Goal: Communication & Community: Ask a question

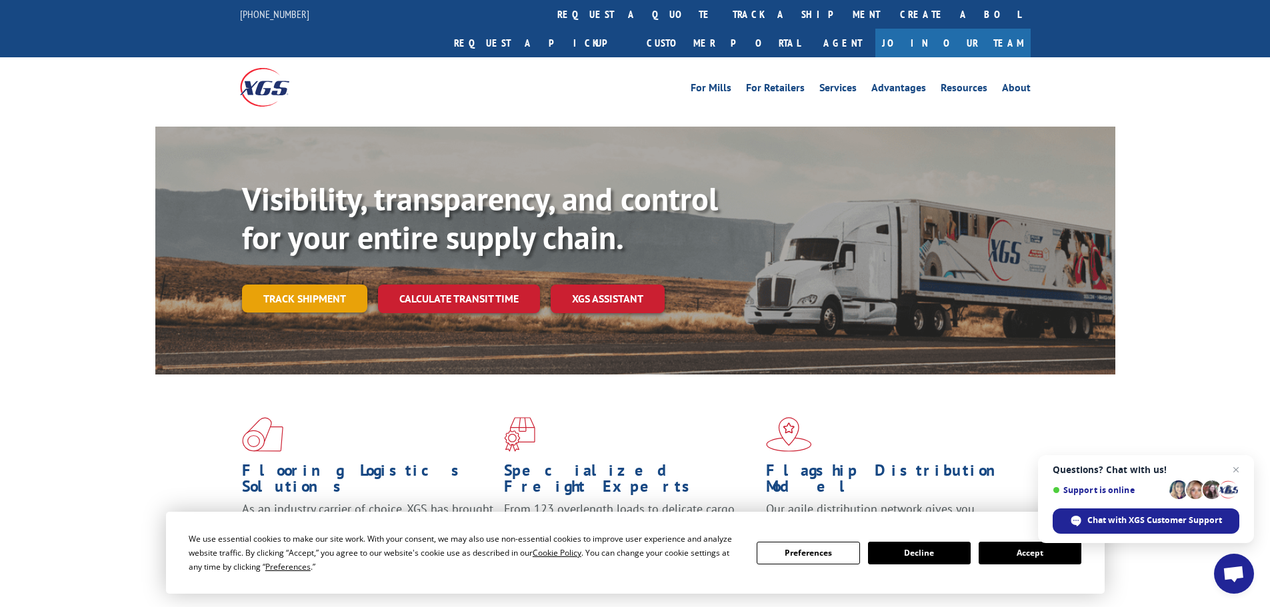
click at [303, 285] on link "Track shipment" at bounding box center [304, 299] width 125 height 28
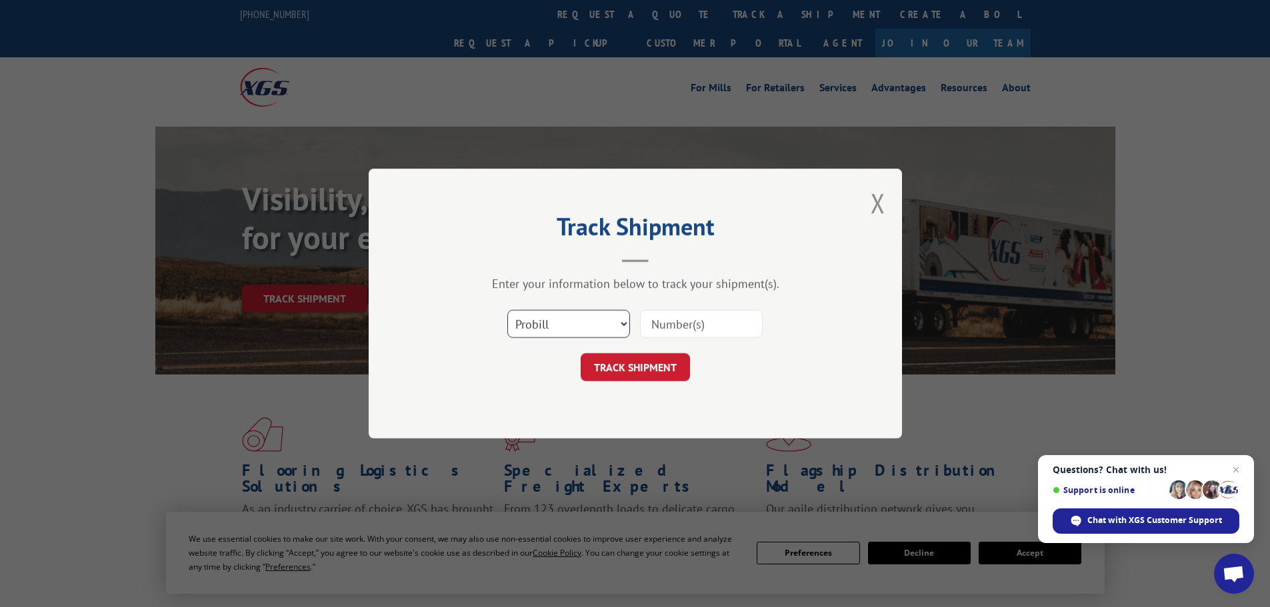
click at [595, 329] on select "Select category... Probill BOL PO" at bounding box center [568, 324] width 123 height 28
select select "po"
click at [507, 310] on select "Select category... Probill BOL PO" at bounding box center [568, 324] width 123 height 28
click at [692, 323] on input at bounding box center [701, 324] width 123 height 28
paste input "87416612"
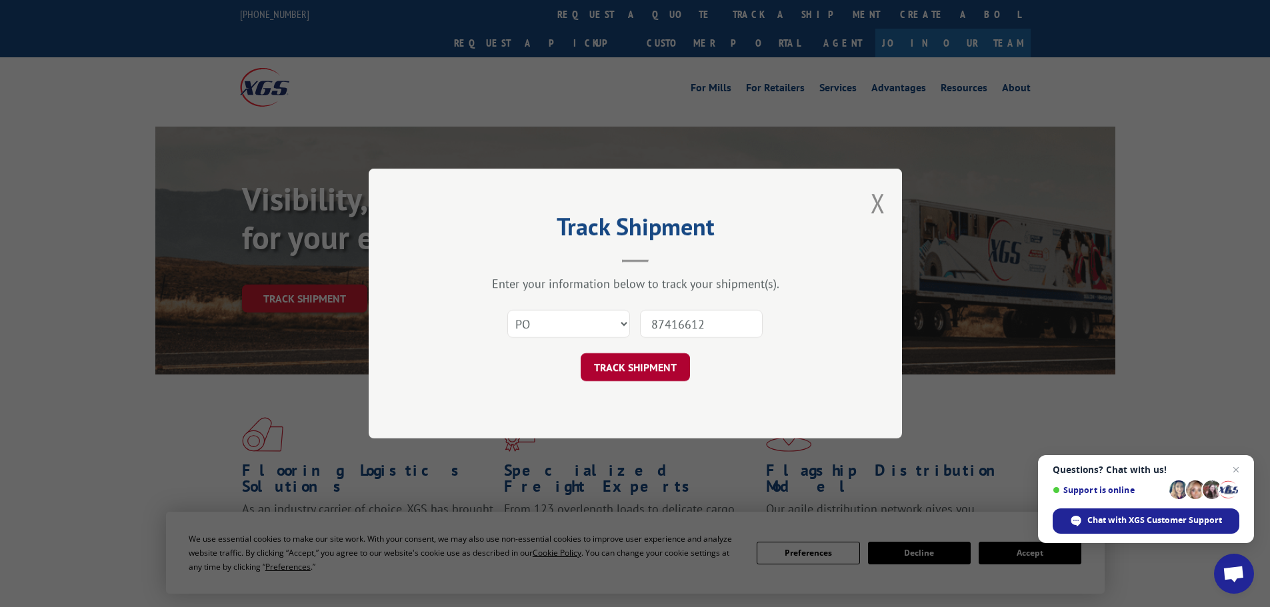
type input "87416612"
click at [631, 363] on button "TRACK SHIPMENT" at bounding box center [635, 367] width 109 height 28
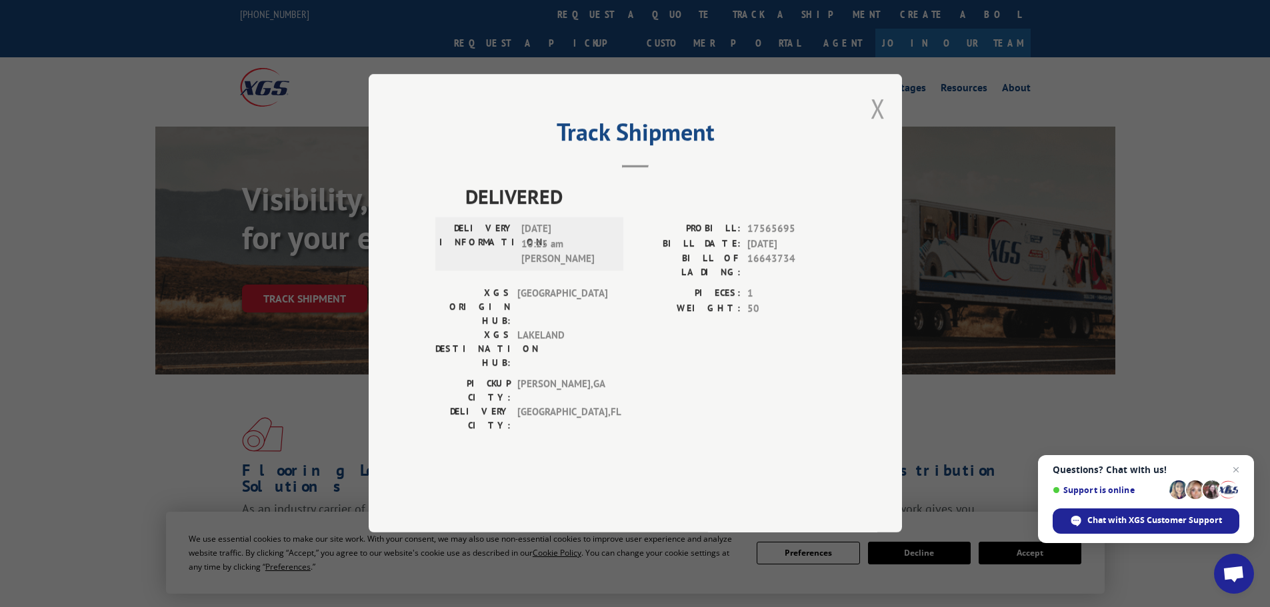
click at [879, 126] on button "Close modal" at bounding box center [878, 108] width 15 height 35
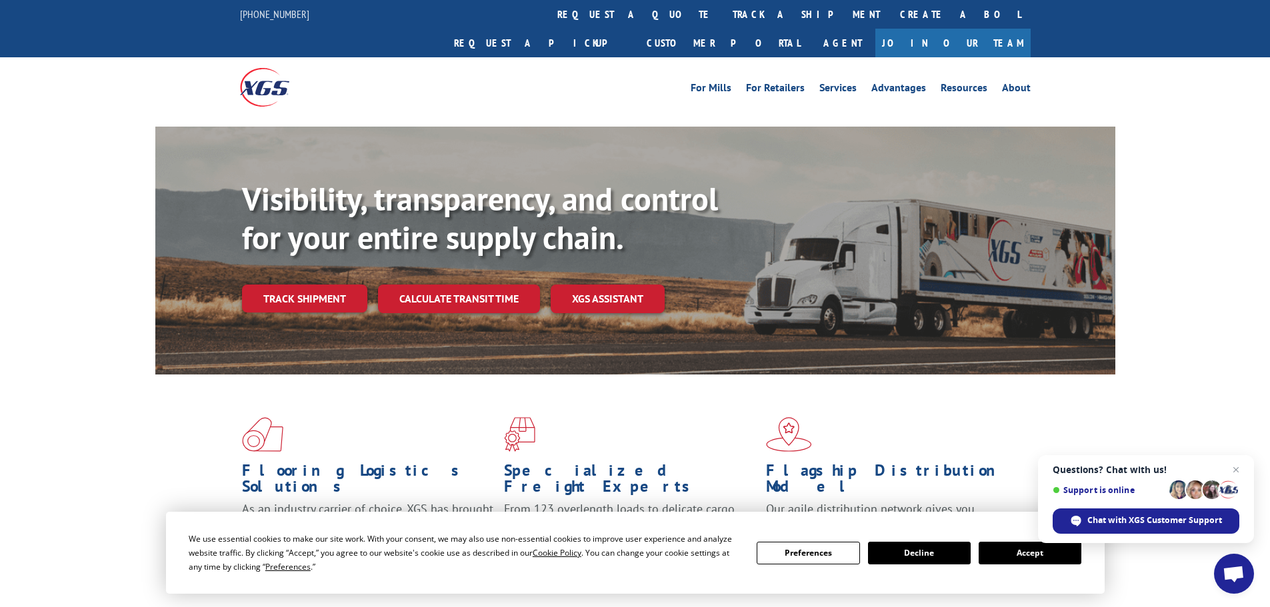
click at [1029, 556] on button "Accept" at bounding box center [1030, 553] width 103 height 23
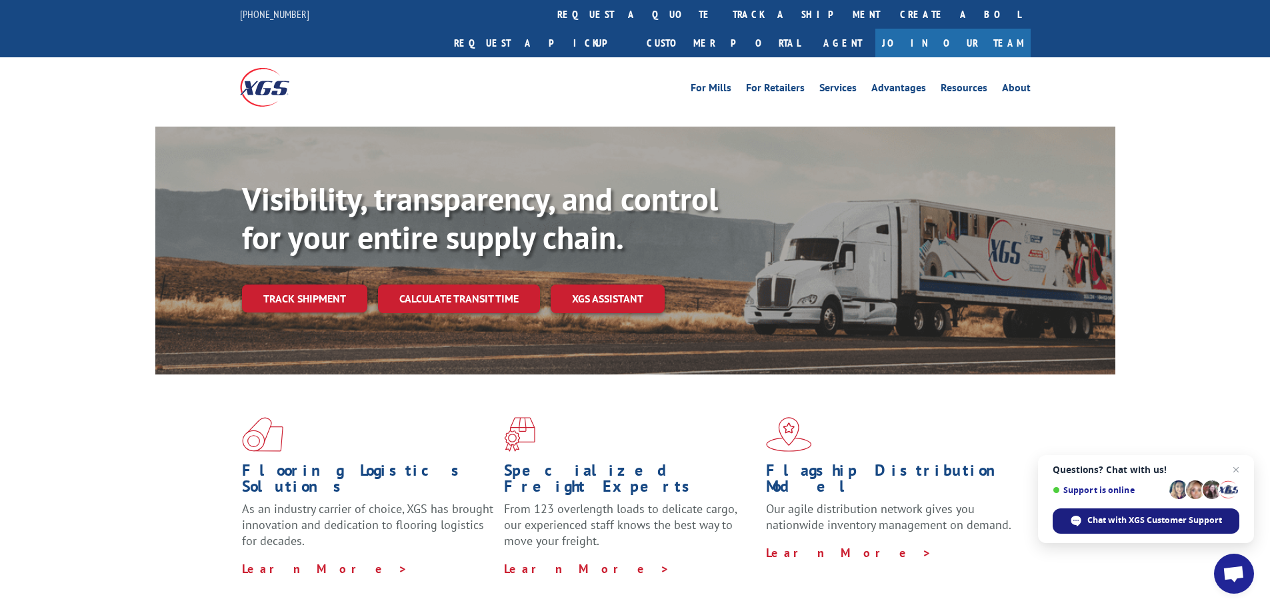
click at [1126, 520] on span "Chat with XGS Customer Support" at bounding box center [1154, 521] width 135 height 12
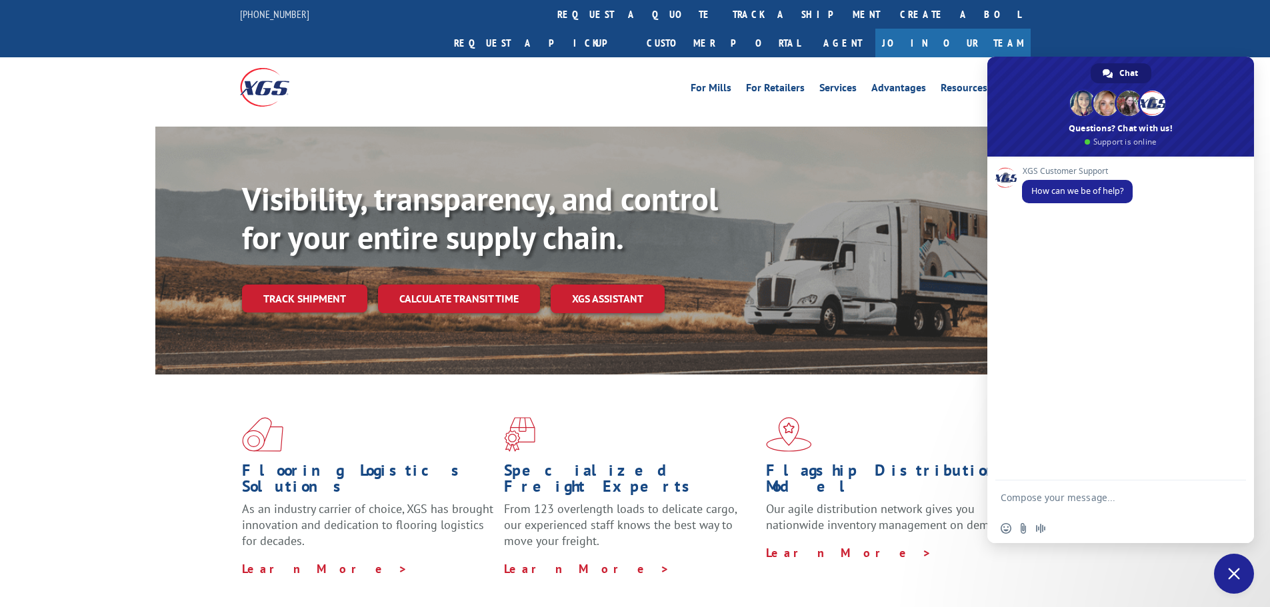
click at [1105, 494] on textarea "Compose your message..." at bounding box center [1107, 497] width 213 height 33
paste textarea "87416612"
click at [1047, 500] on textarea "P.O 87416687416612" at bounding box center [1107, 497] width 213 height 33
click at [1073, 495] on textarea "P.O 87416612" at bounding box center [1107, 497] width 213 height 33
type textarea "P.O 87416612 was delivered [DATE] but it wasn't what they ordered. It was suppo…"
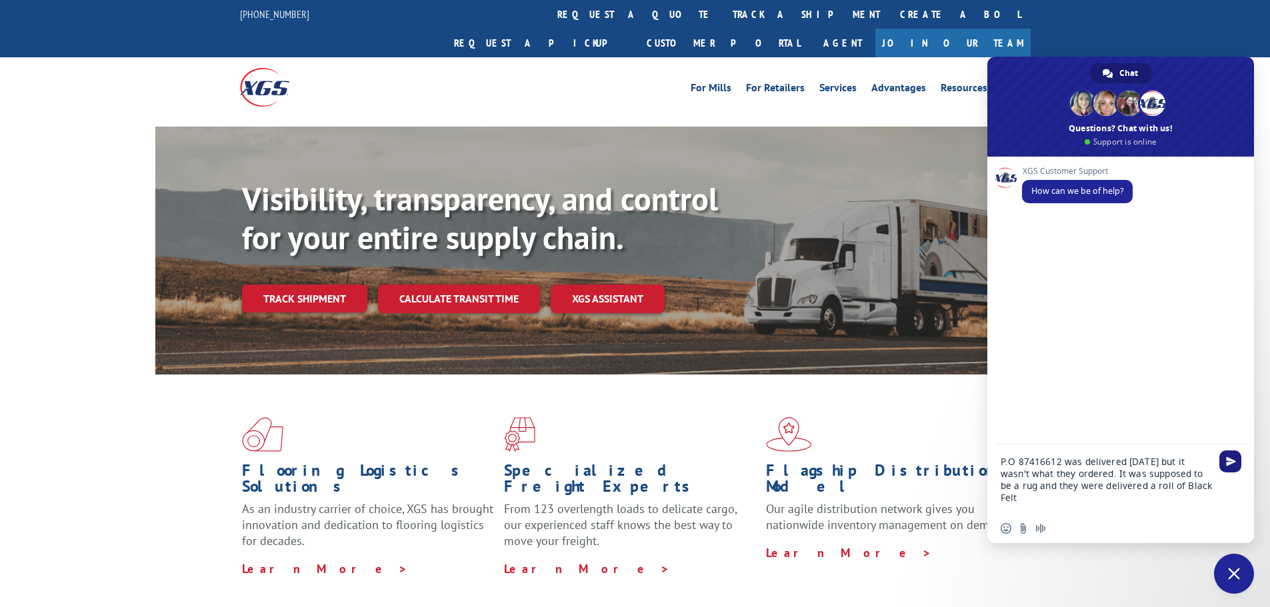
click at [1227, 457] on span "Send" at bounding box center [1231, 462] width 10 height 10
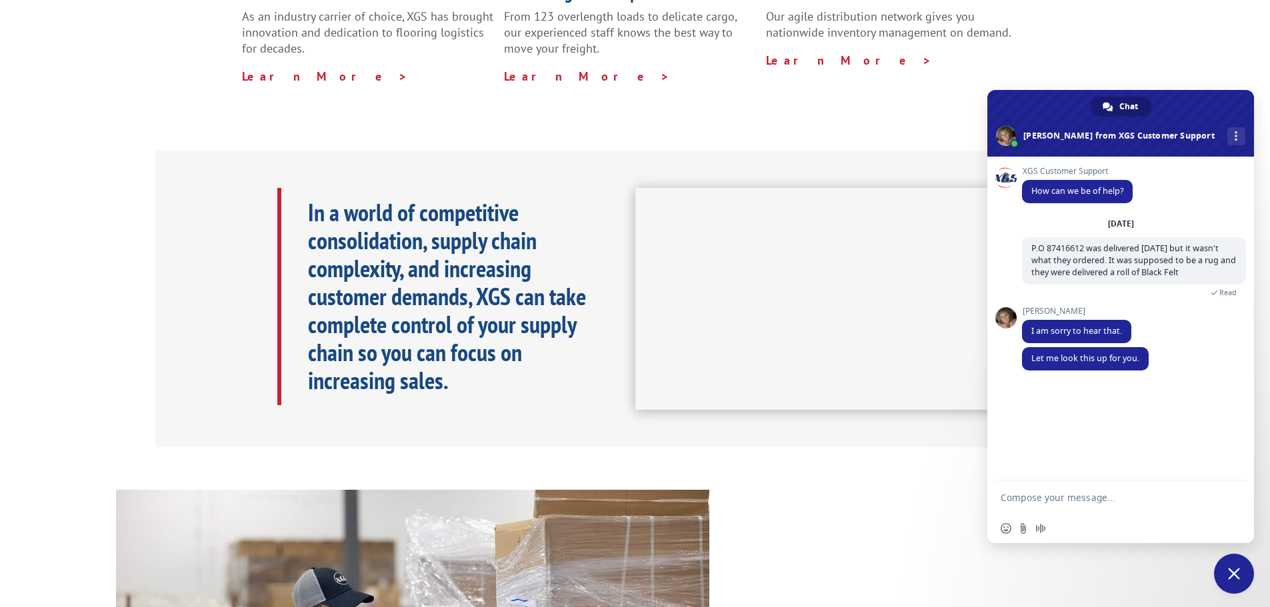
scroll to position [531, 0]
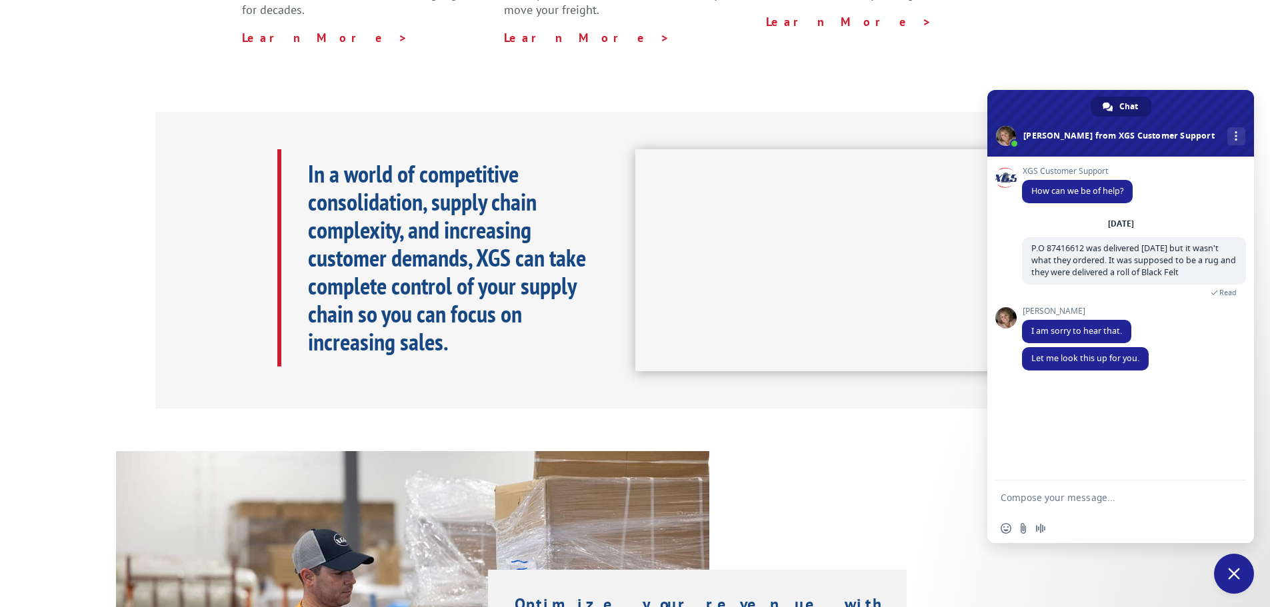
click at [1089, 495] on textarea "Compose your message..." at bounding box center [1107, 497] width 213 height 33
type textarea "Thank you"
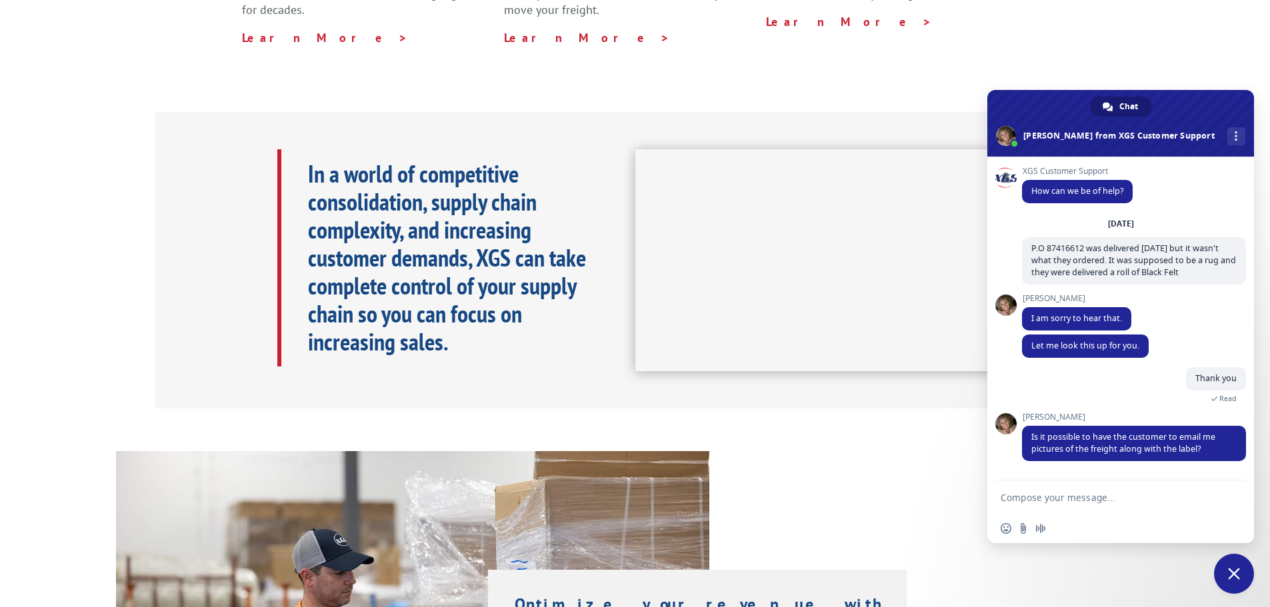
click at [1091, 497] on textarea "Compose your message..." at bounding box center [1107, 497] width 213 height 33
type textarea "One Moment, is there an email address to send it to you?"
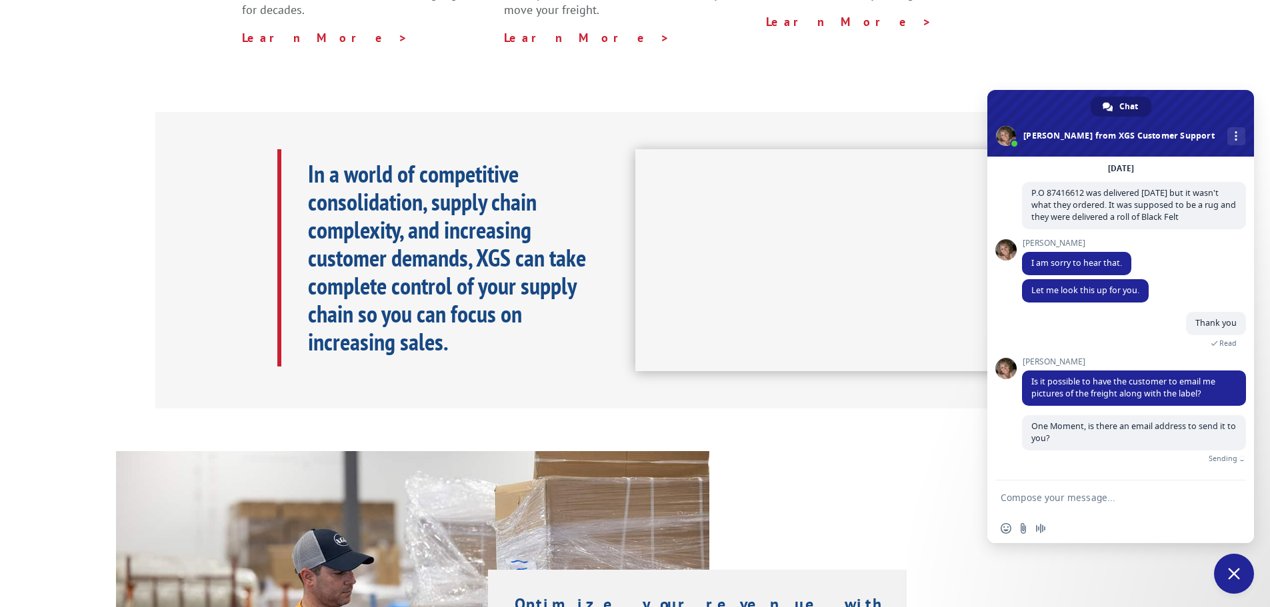
scroll to position [40, 0]
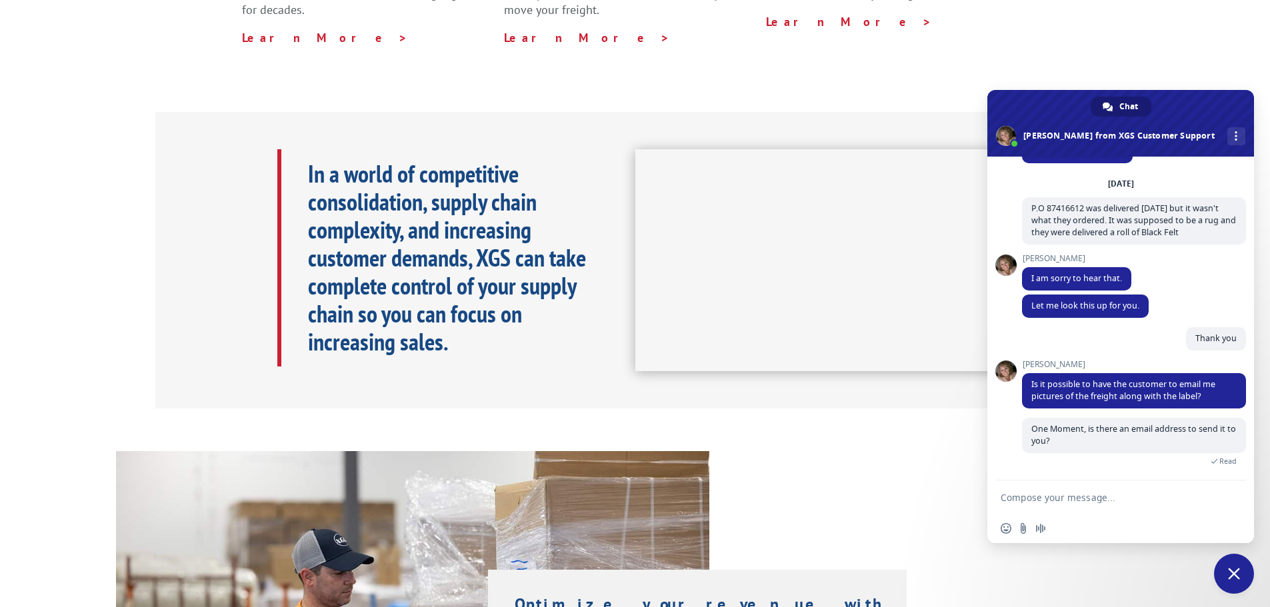
click at [1041, 501] on textarea "Compose your message..." at bounding box center [1107, 497] width 213 height 33
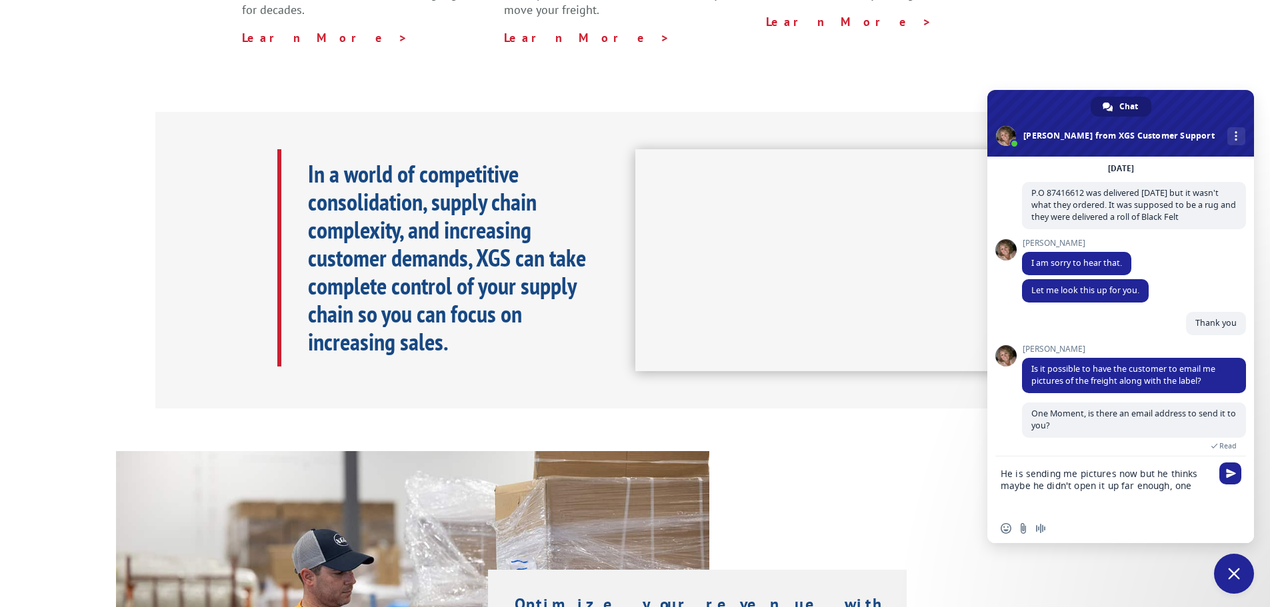
scroll to position [91, 0]
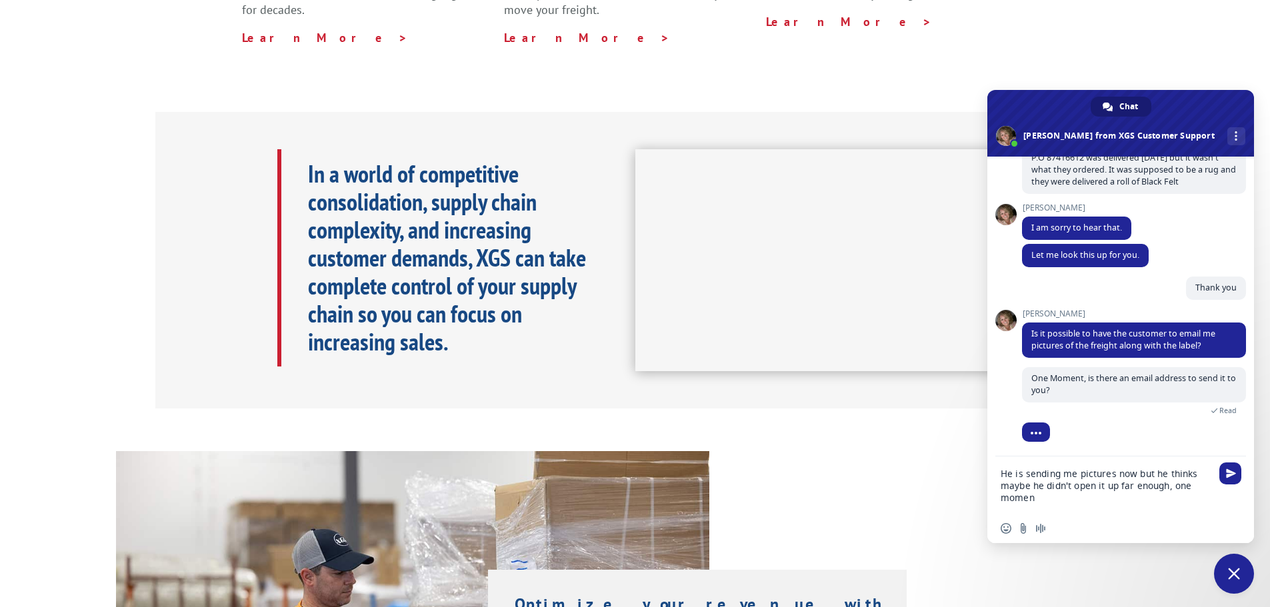
type textarea "He is sending me pictures now but he thinks maybe he didn't open it up far enou…"
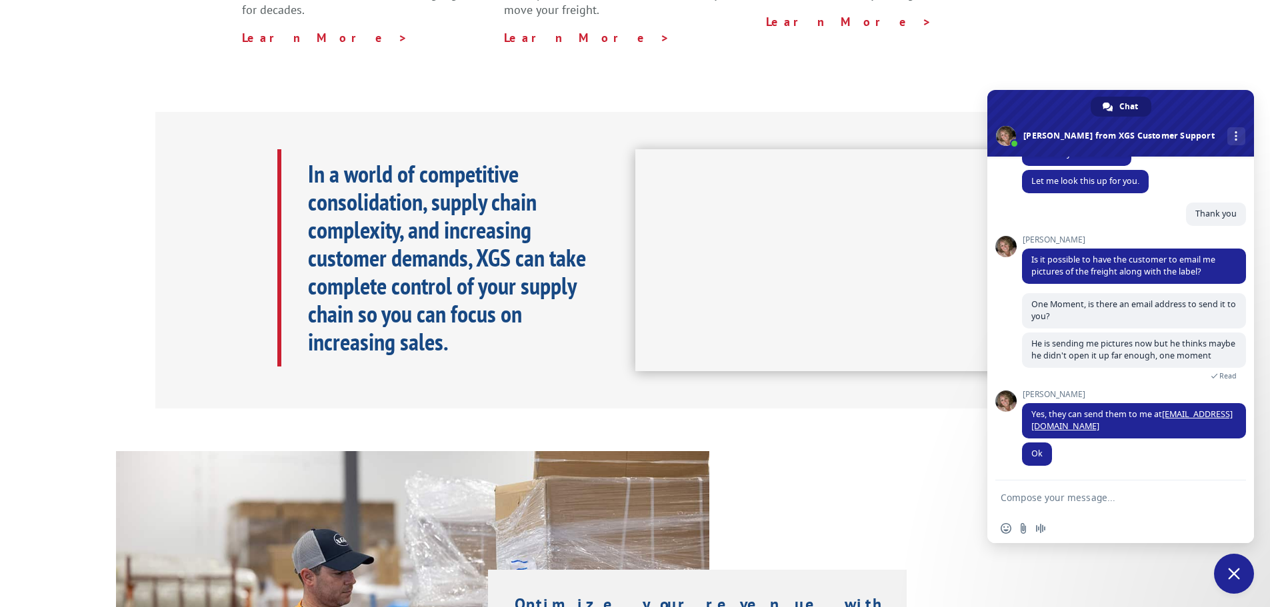
scroll to position [177, 0]
click at [1078, 495] on textarea "Compose your message..." at bounding box center [1107, 497] width 213 height 33
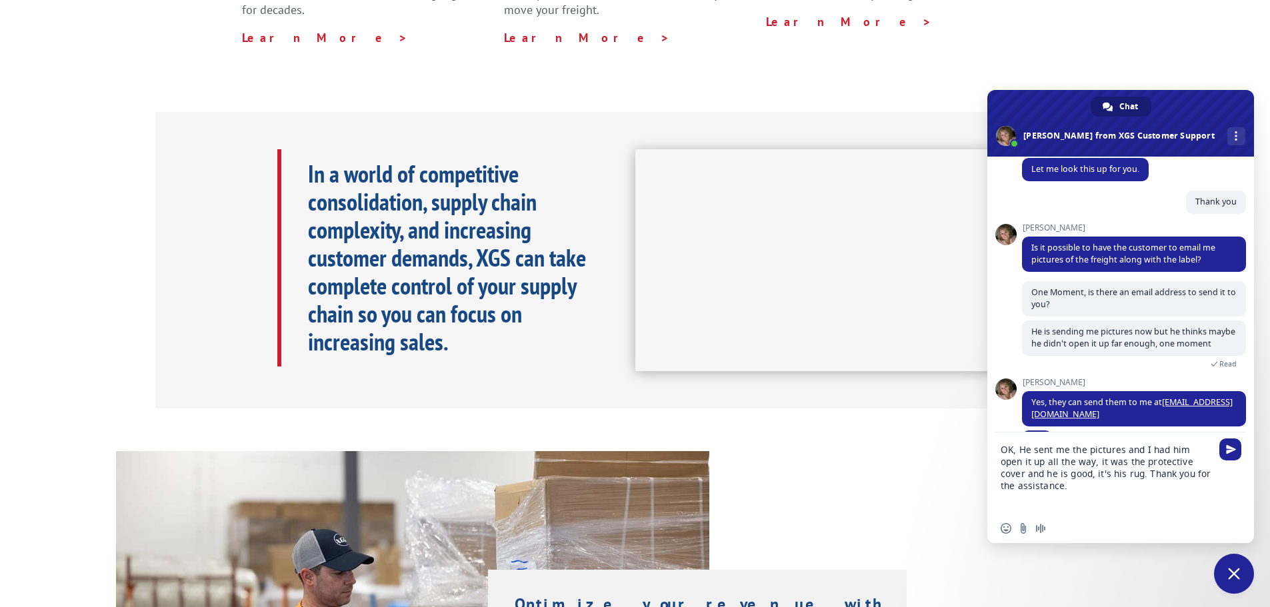
type textarea "OK, He sent me the pictures and I had him open it up all the way, it was the pr…"
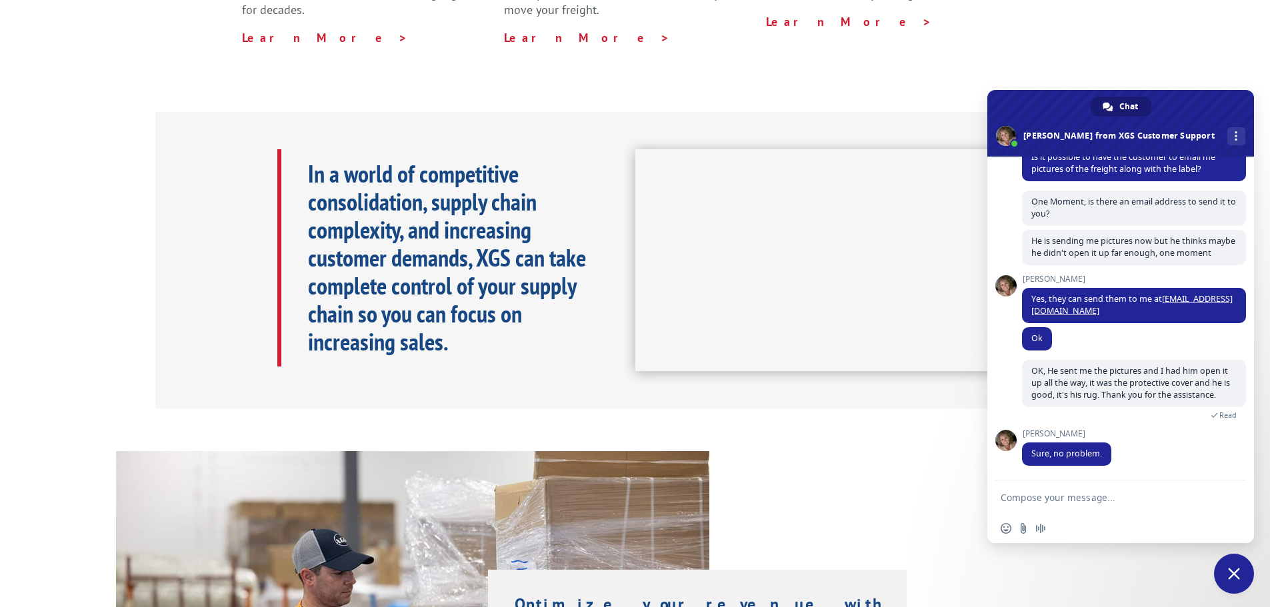
scroll to position [407, 0]
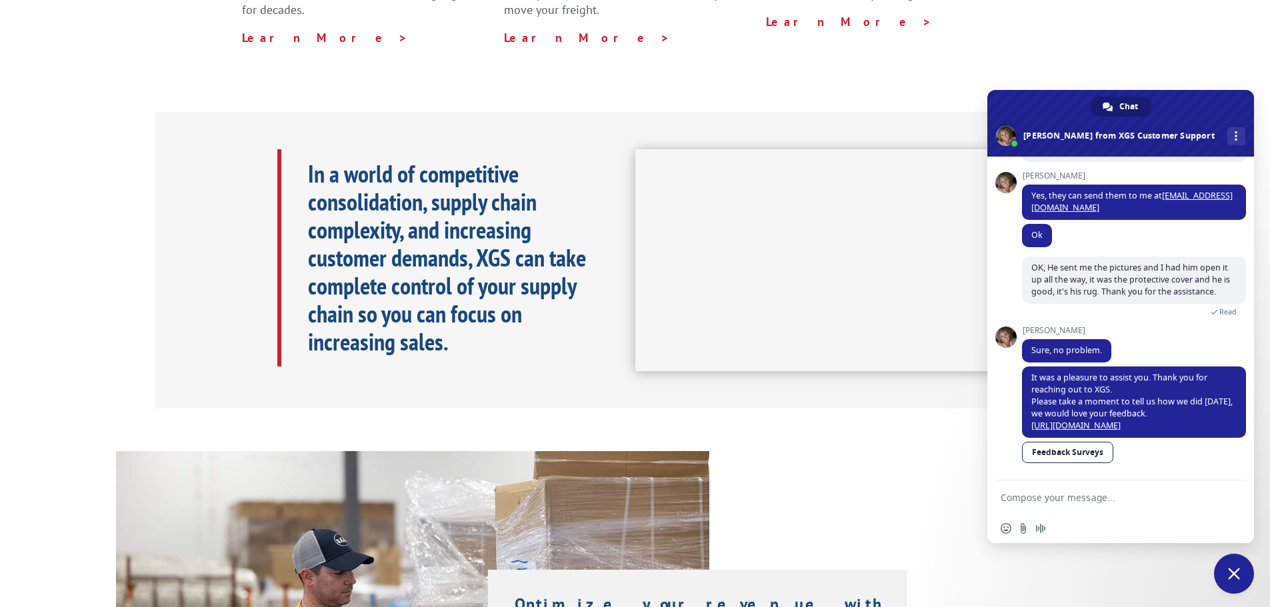
click at [1231, 569] on span "Close chat" at bounding box center [1234, 574] width 12 height 12
